Goal: Check status: Check status

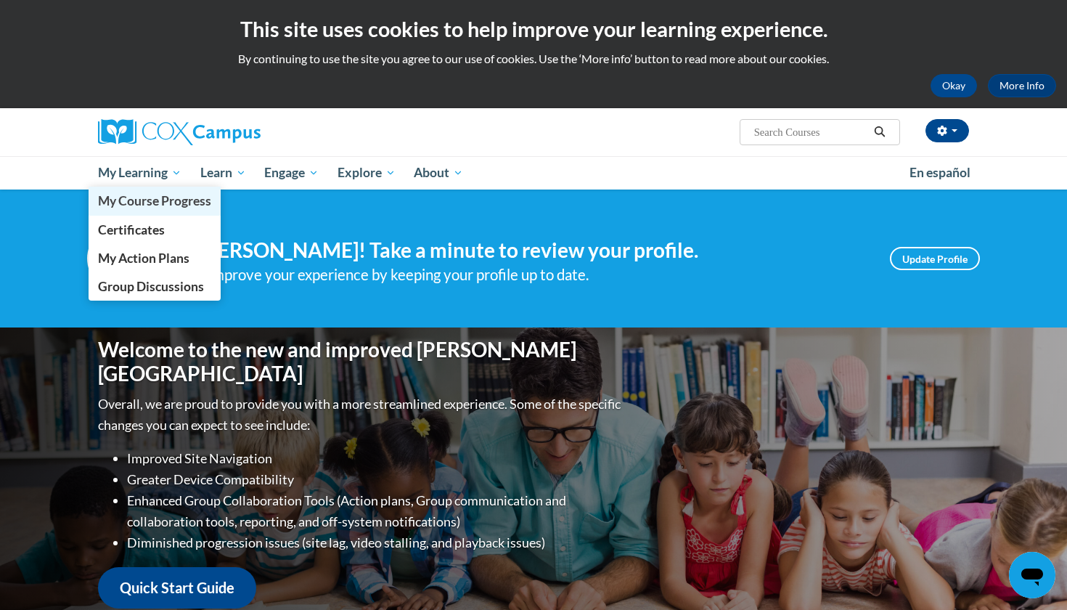
click at [135, 202] on span "My Course Progress" at bounding box center [154, 200] width 113 height 15
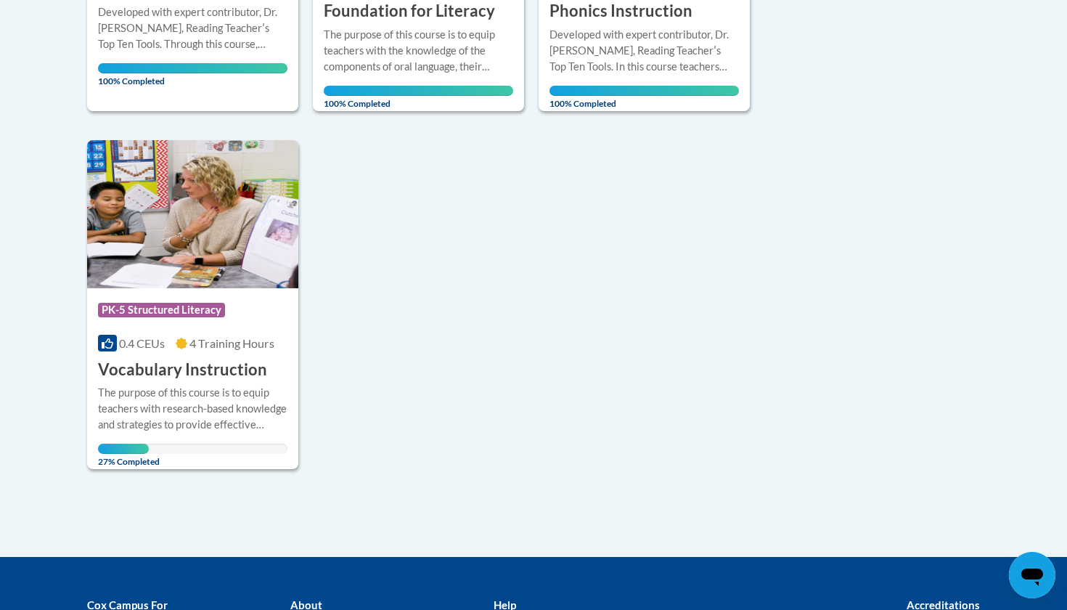
scroll to position [623, 0]
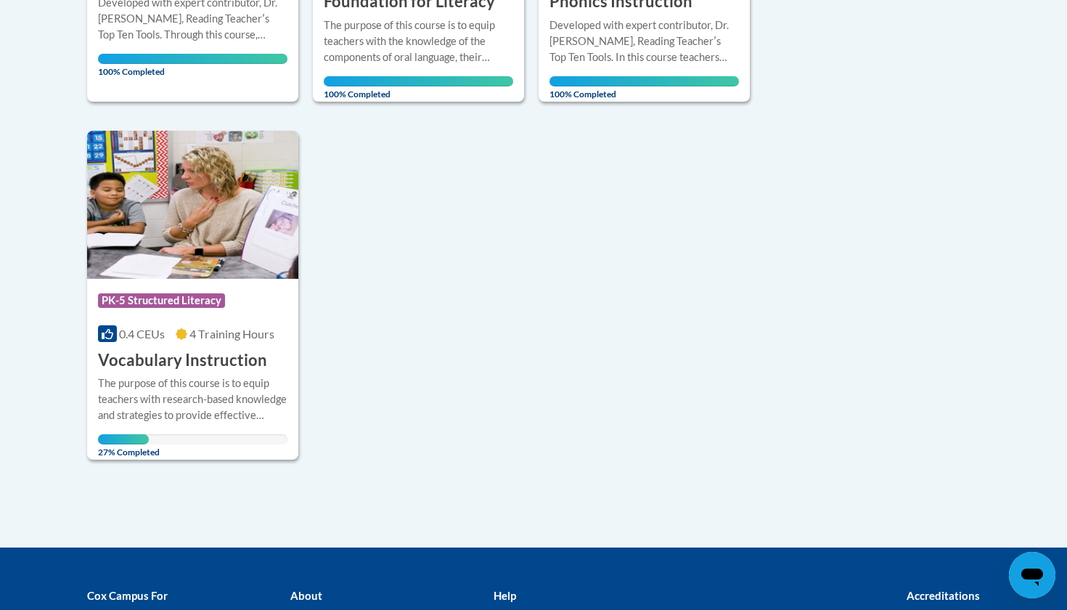
click at [184, 213] on img at bounding box center [192, 205] width 211 height 148
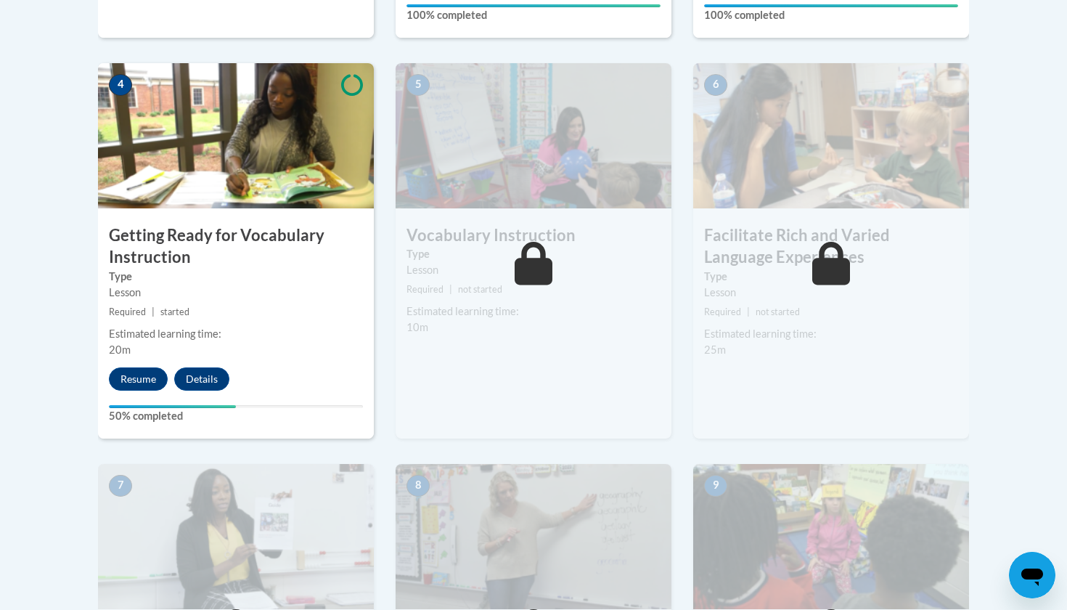
scroll to position [850, 0]
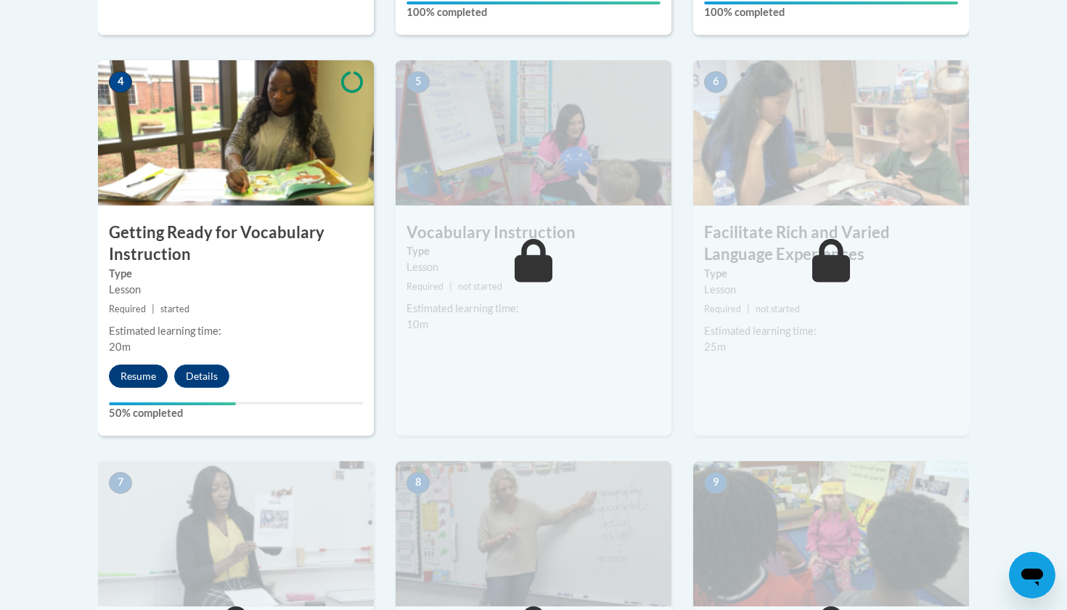
click at [139, 373] on button "Resume" at bounding box center [138, 375] width 59 height 23
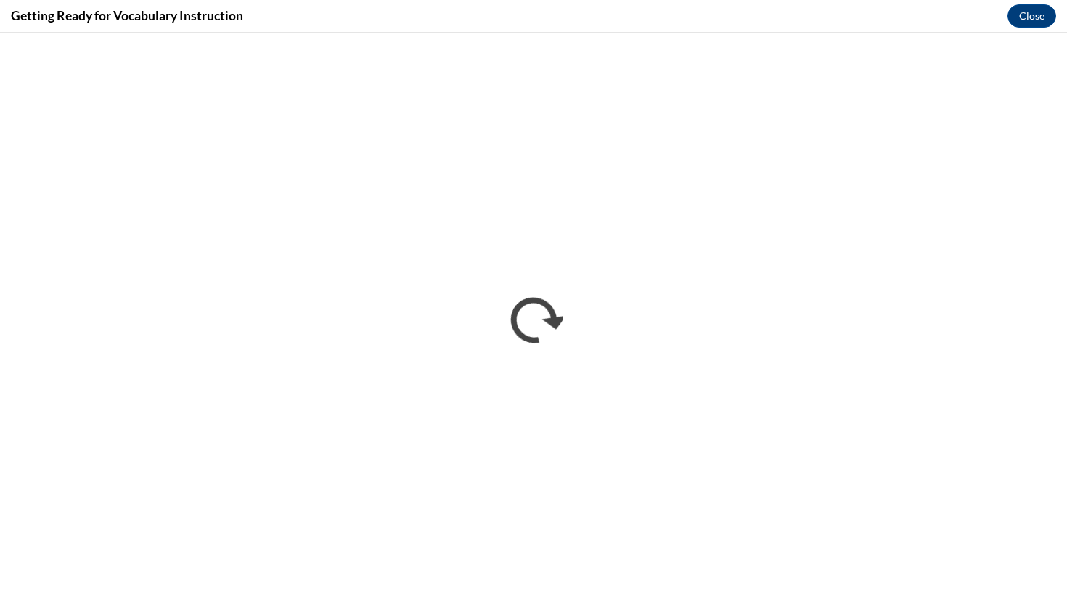
scroll to position [0, 0]
